Goal: Register for event/course

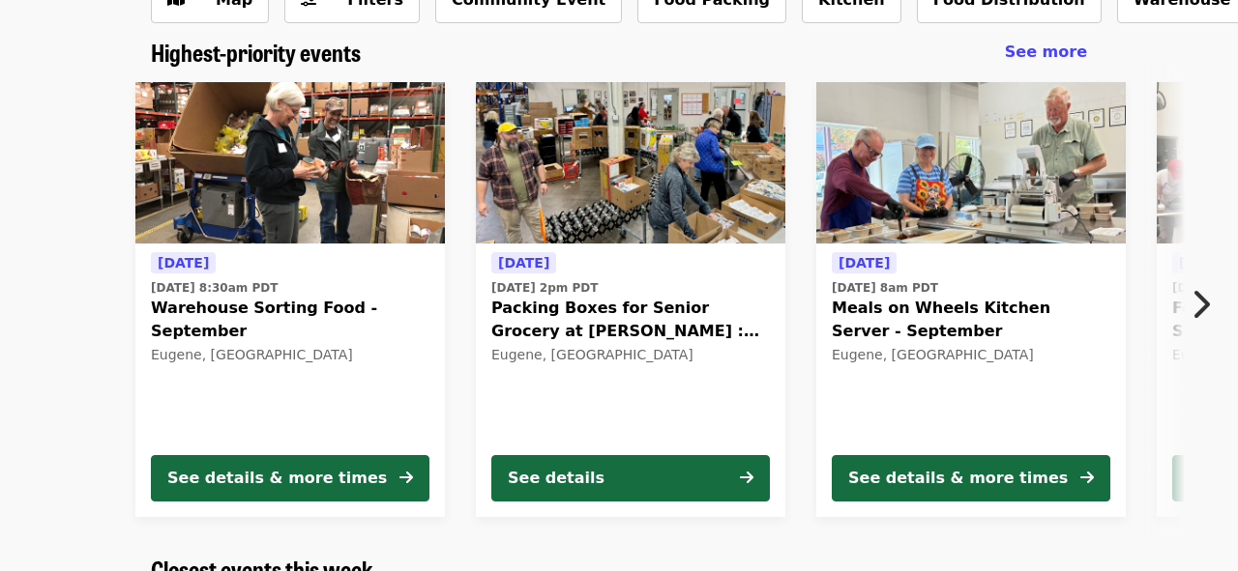
scroll to position [143, 0]
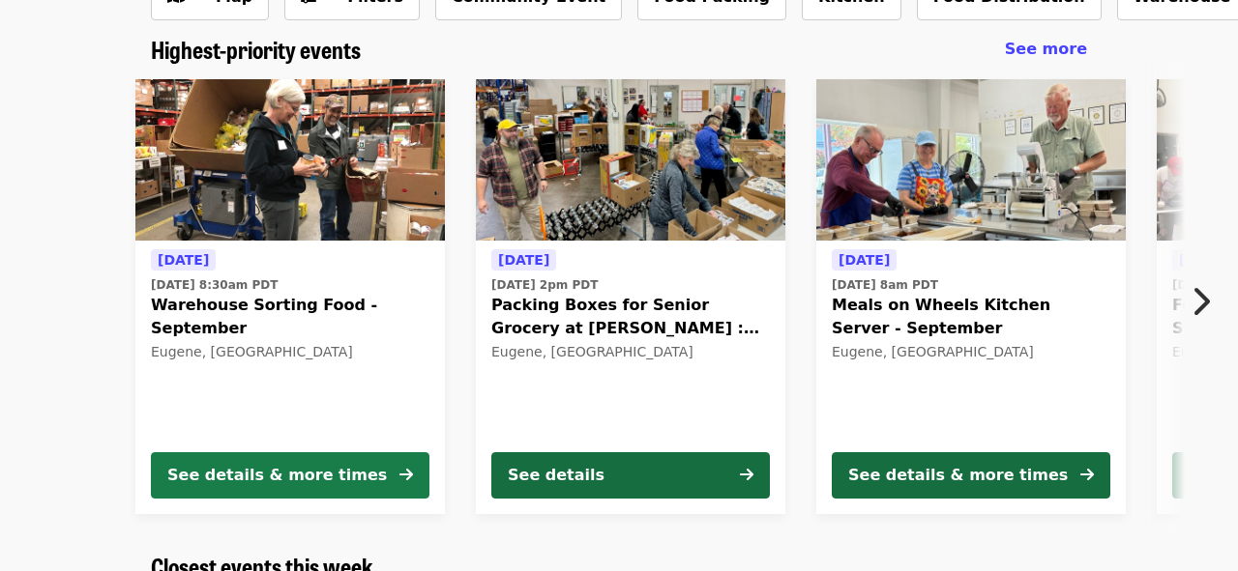
click at [298, 479] on div "See details & more times" at bounding box center [276, 475] width 219 height 23
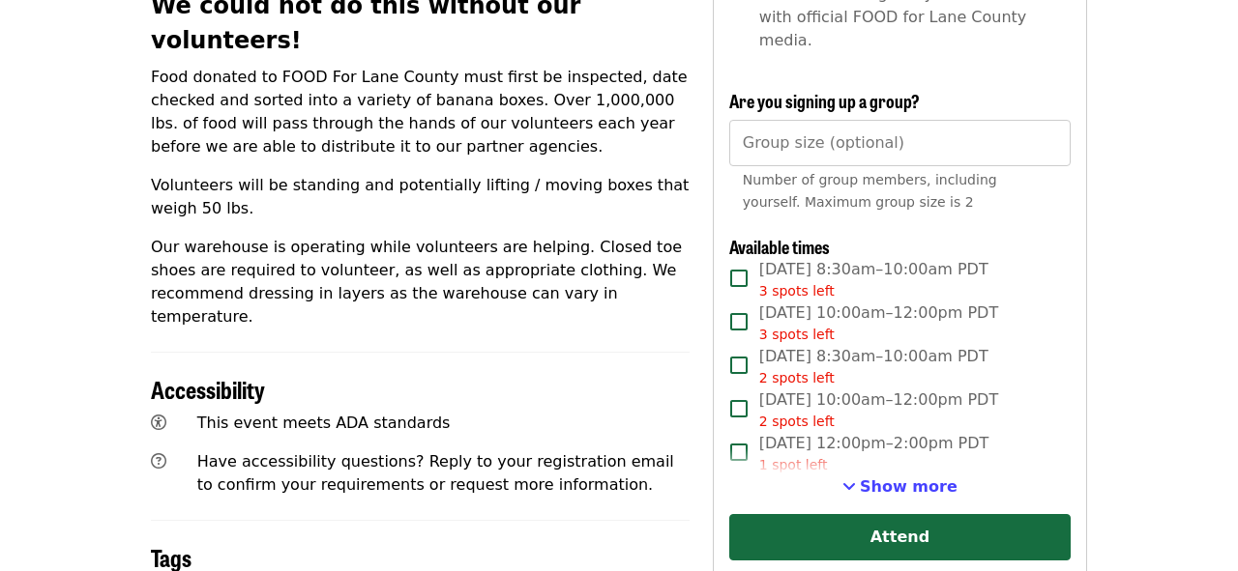
scroll to position [781, 0]
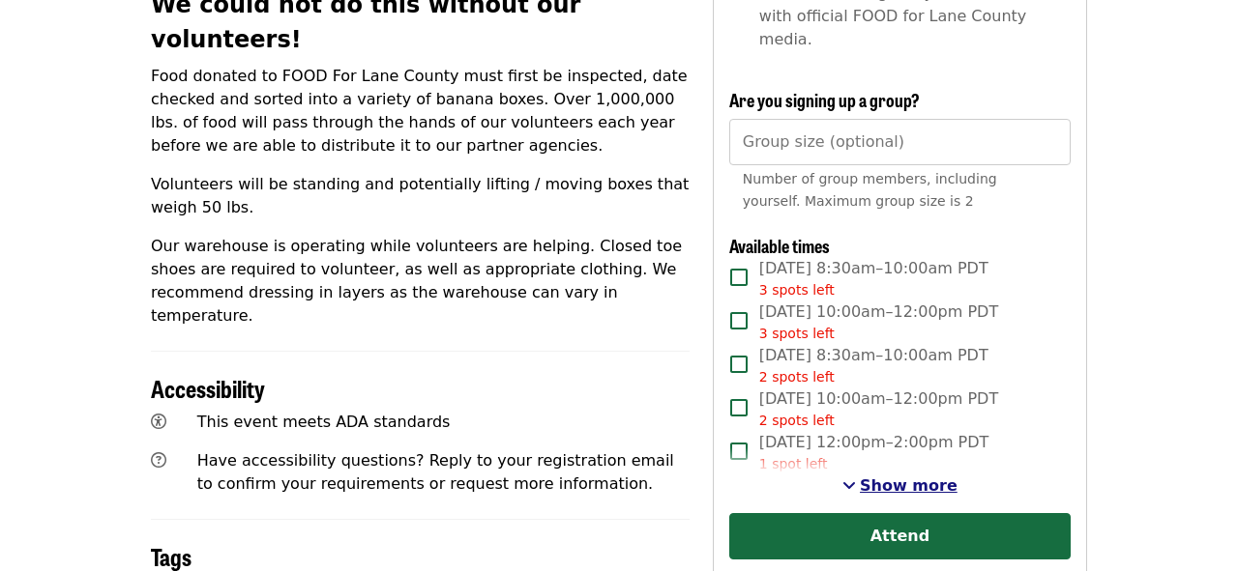
click at [896, 477] on span "Show more" at bounding box center [908, 486] width 98 height 18
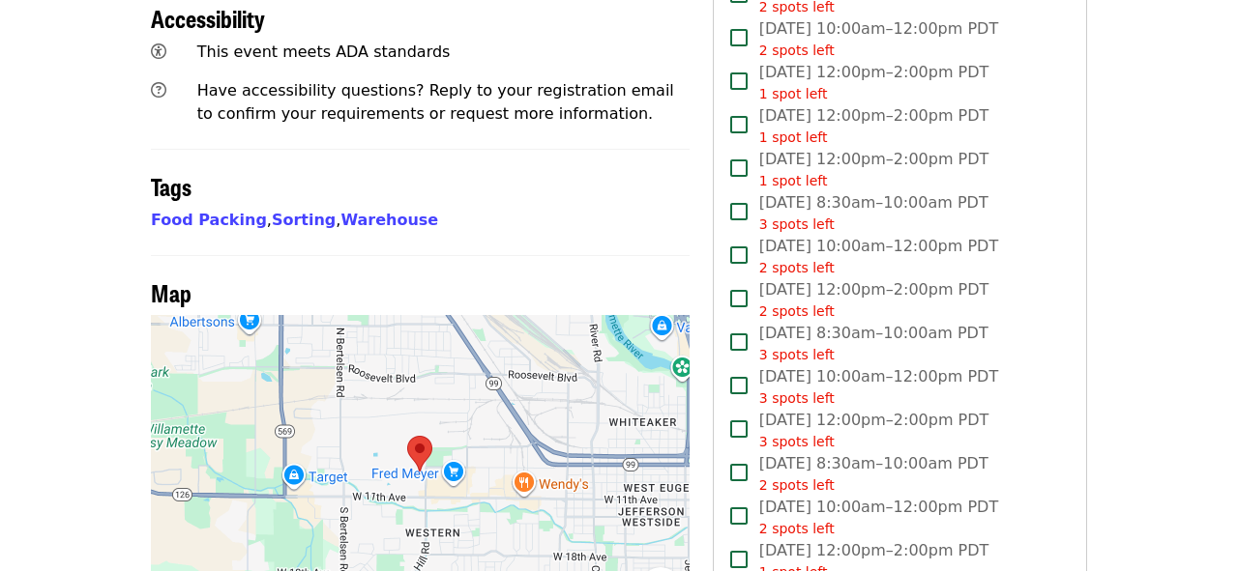
scroll to position [1154, 0]
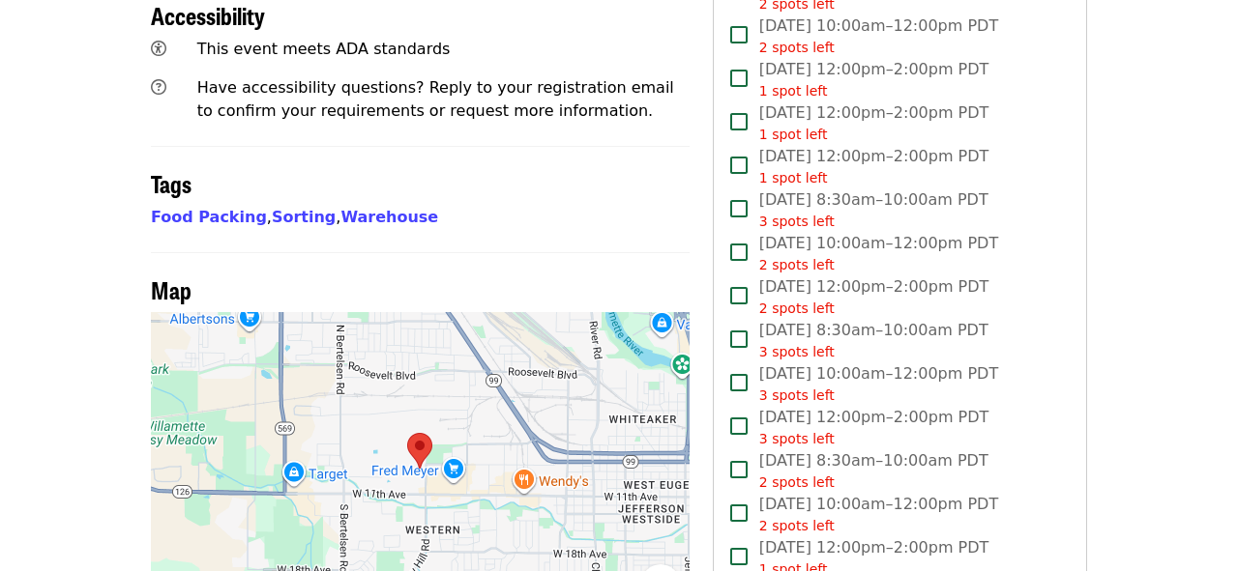
click at [468, 401] on div at bounding box center [420, 469] width 539 height 314
click at [613, 468] on button "Zoom in" at bounding box center [612, 487] width 39 height 39
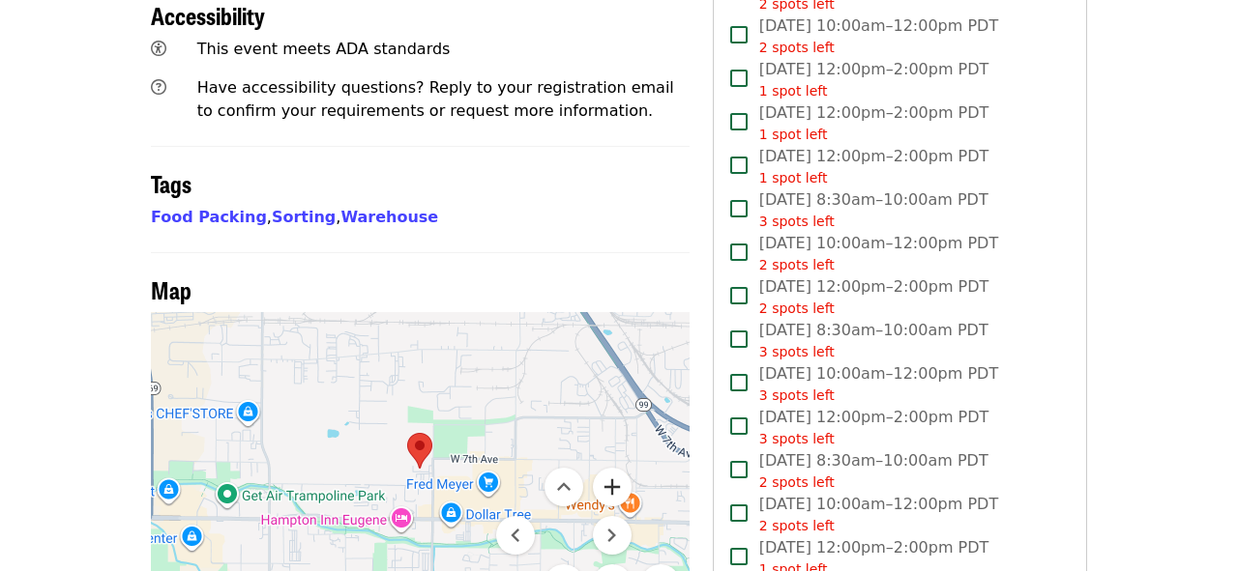
click at [613, 468] on button "Zoom in" at bounding box center [612, 487] width 39 height 39
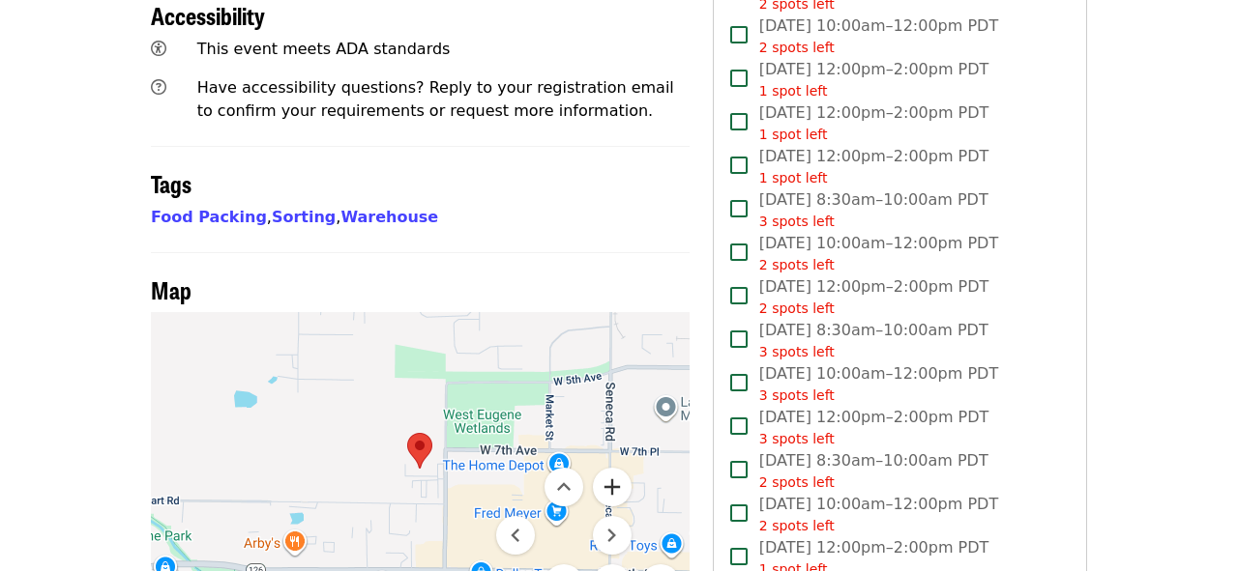
click at [614, 468] on button "Zoom in" at bounding box center [612, 487] width 39 height 39
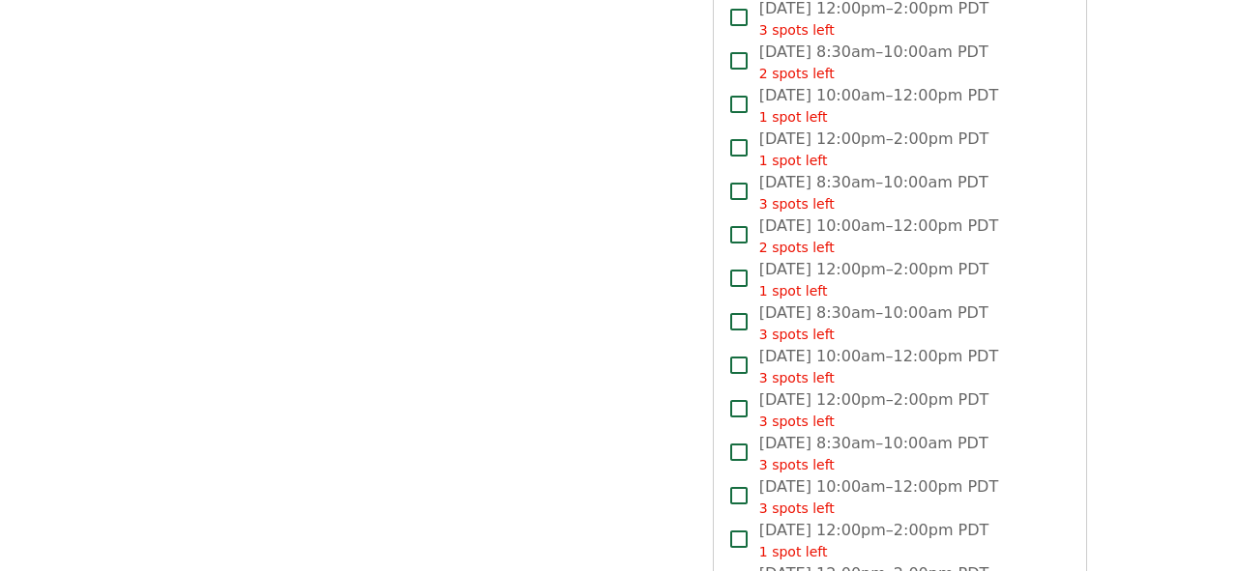
scroll to position [1782, 0]
